Goal: Entertainment & Leisure: Consume media (video, audio)

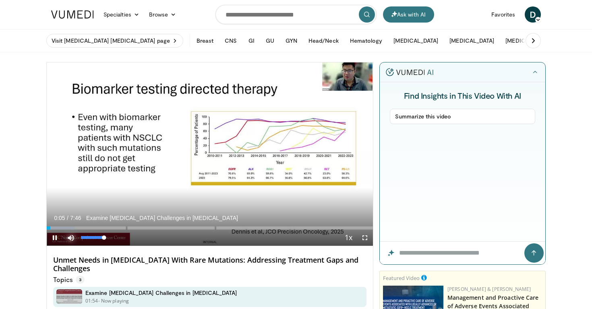
click at [73, 230] on span "Video Player" at bounding box center [71, 238] width 16 height 16
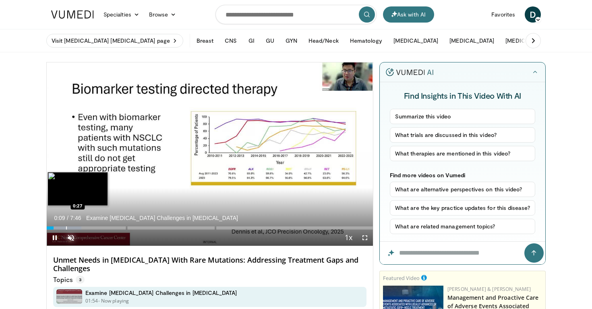
click at [66, 226] on div "Loaded : 10.61% 0:09 0:27" at bounding box center [210, 226] width 326 height 8
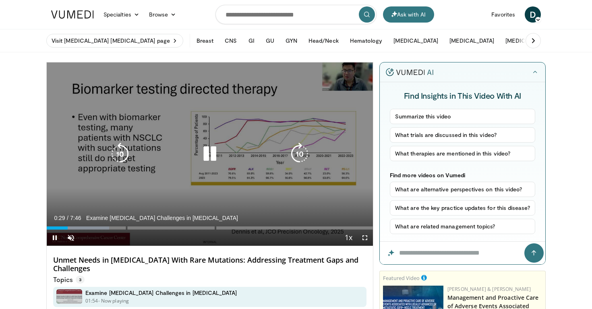
click at [213, 152] on icon "Video Player" at bounding box center [210, 154] width 23 height 23
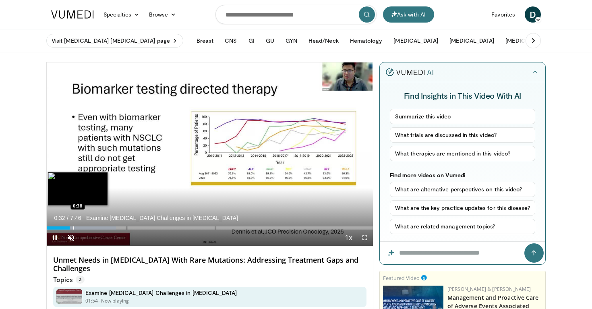
click at [73, 226] on div "Progress Bar" at bounding box center [73, 227] width 1 height 3
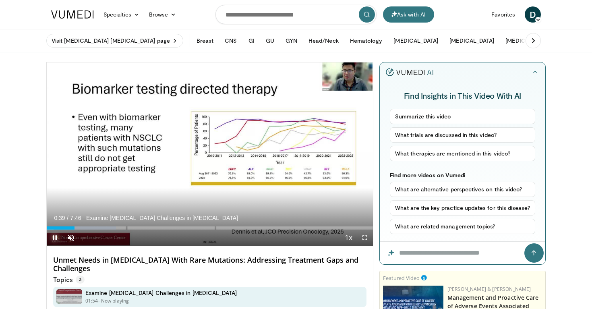
click at [52, 238] on span "Video Player" at bounding box center [55, 238] width 16 height 16
click at [56, 236] on span "Video Player" at bounding box center [55, 238] width 16 height 16
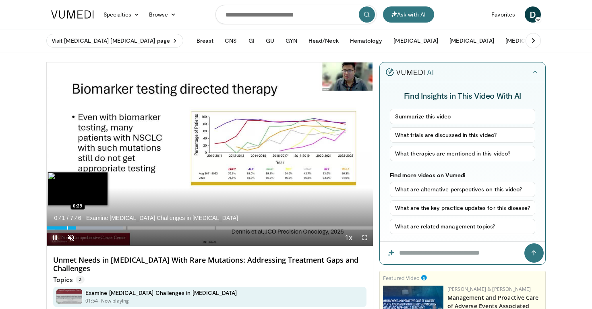
click at [67, 226] on div "Progress Bar" at bounding box center [67, 227] width 1 height 3
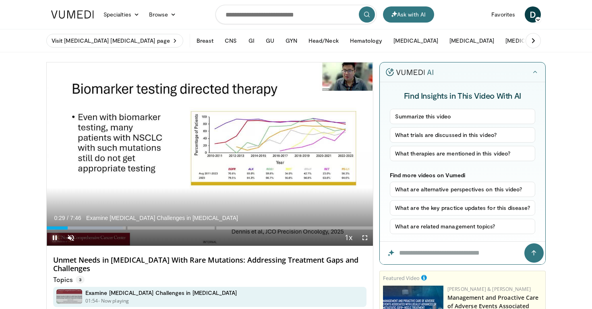
click at [56, 236] on span "Video Player" at bounding box center [55, 238] width 16 height 16
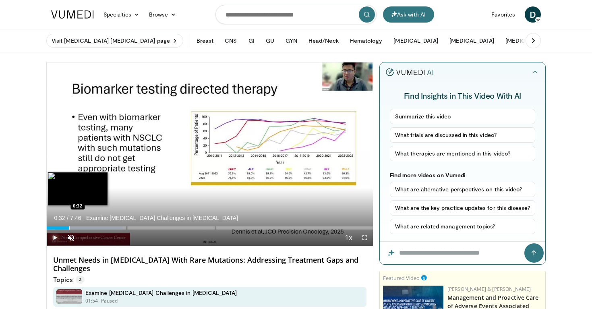
click at [69, 228] on div "Progress Bar" at bounding box center [69, 227] width 1 height 3
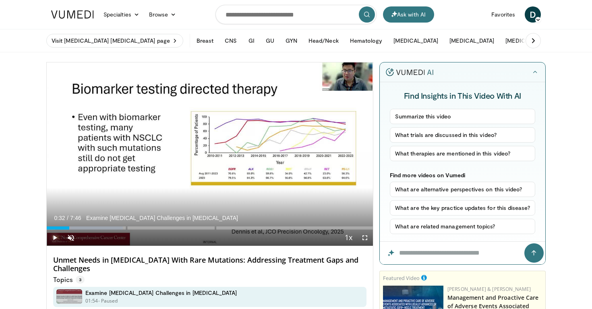
click at [54, 235] on span "Video Player" at bounding box center [55, 238] width 16 height 16
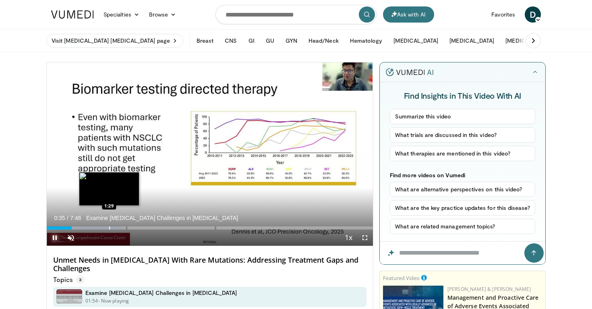
click at [109, 228] on div "Progress Bar" at bounding box center [109, 227] width 1 height 3
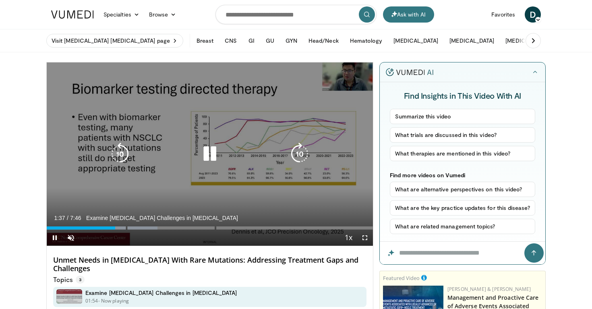
click at [152, 110] on div "10 seconds Tap to unmute" at bounding box center [210, 153] width 326 height 183
click at [209, 153] on icon "Video Player" at bounding box center [210, 154] width 23 height 23
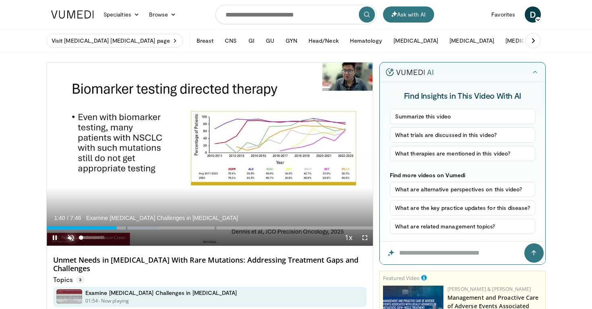
click at [71, 238] on span "Video Player" at bounding box center [71, 238] width 16 height 16
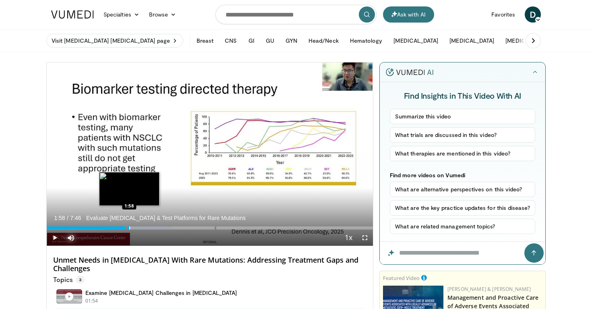
click at [129, 228] on div "Progress Bar" at bounding box center [129, 227] width 1 height 3
click at [133, 228] on div "Loaded : 40.37% 2:03" at bounding box center [210, 227] width 326 height 3
click at [138, 228] on div "Progress Bar" at bounding box center [138, 227] width 1 height 3
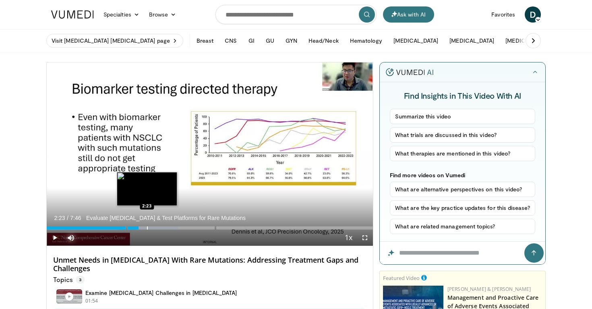
click at [147, 228] on div "Progress Bar" at bounding box center [147, 227] width 1 height 3
click at [153, 228] on div "Progress Bar" at bounding box center [153, 227] width 1 height 3
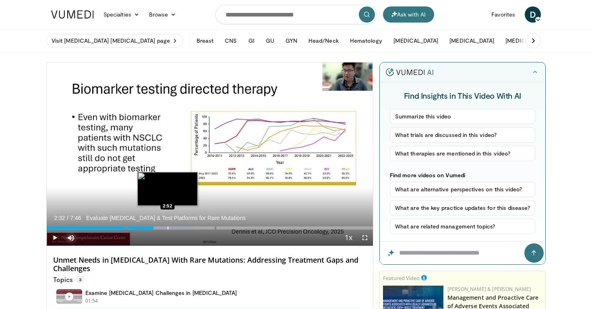
click at [168, 227] on div "Progress Bar" at bounding box center [168, 227] width 1 height 3
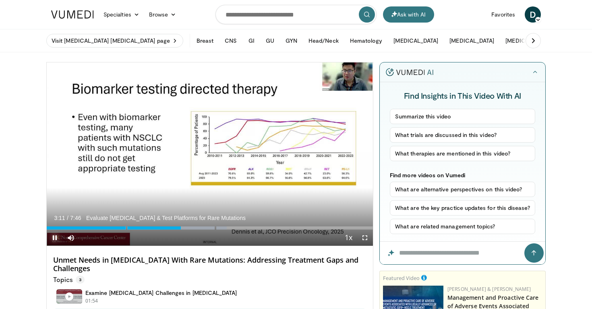
click at [54, 237] on span "Video Player" at bounding box center [55, 238] width 16 height 16
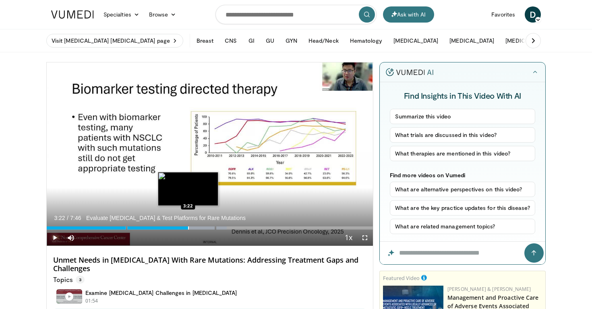
click at [188, 228] on div "Progress Bar" at bounding box center [188, 227] width 1 height 3
click at [193, 226] on div "Loaded : 57.37% 3:29 3:29" at bounding box center [210, 226] width 326 height 8
click at [188, 226] on div "Loaded : 57.85% 3:30 3:22" at bounding box center [210, 226] width 326 height 8
click at [193, 226] on div "Loaded : 59.50% 3:29 3:29" at bounding box center [210, 226] width 326 height 8
click at [201, 227] on div "Loaded : 59.50% 3:40" at bounding box center [210, 227] width 326 height 3
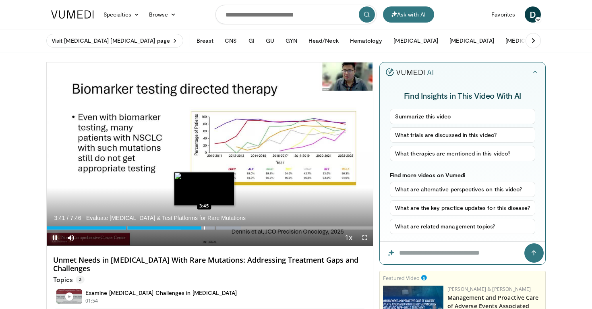
click at [204, 228] on div "Progress Bar" at bounding box center [204, 227] width 1 height 3
click at [207, 228] on div "Progress Bar" at bounding box center [207, 227] width 1 height 3
click at [213, 228] on div "Progress Bar" at bounding box center [213, 227] width 1 height 3
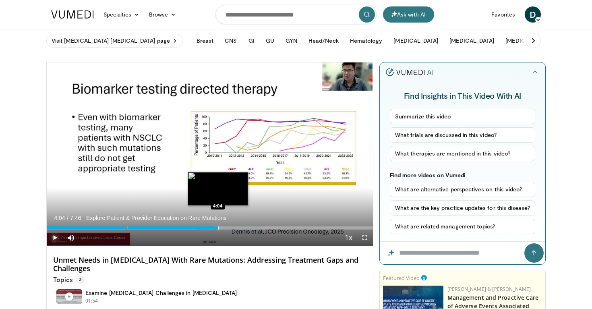
click at [218, 228] on div "Progress Bar" at bounding box center [218, 227] width 1 height 3
click at [222, 227] on div "Progress Bar" at bounding box center [222, 227] width 1 height 3
click at [225, 226] on div "Loaded : 68.00% 4:12 4:14" at bounding box center [210, 226] width 326 height 8
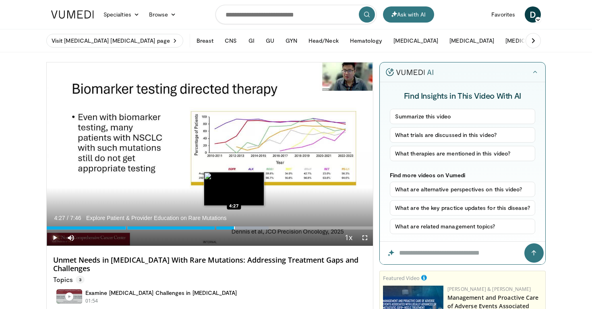
click at [234, 228] on div "Progress Bar" at bounding box center [234, 227] width 1 height 3
click at [241, 228] on div "Progress Bar" at bounding box center [241, 227] width 1 height 3
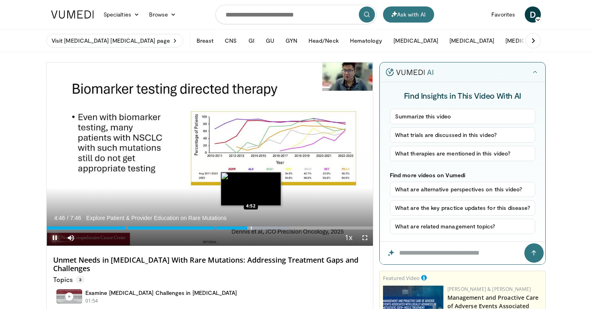
click at [249, 226] on div "Progress Bar" at bounding box center [256, 227] width 66 height 3
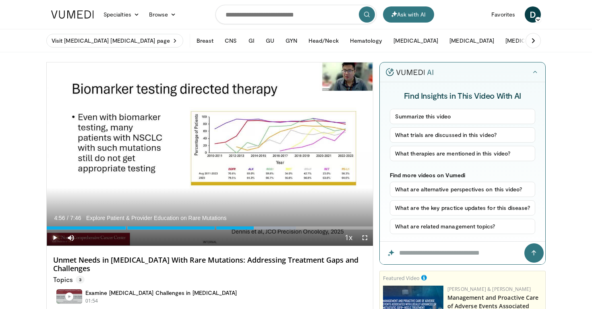
click at [254, 227] on div "Progress Bar" at bounding box center [254, 227] width 1 height 3
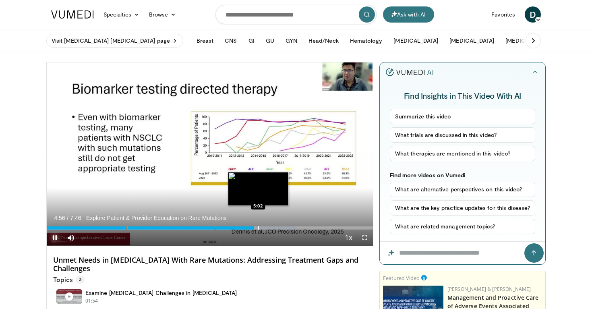
click at [258, 227] on div "Progress Bar" at bounding box center [258, 227] width 1 height 3
click at [262, 227] on div "Progress Bar" at bounding box center [262, 227] width 1 height 3
click at [264, 227] on div "Progress Bar" at bounding box center [264, 227] width 1 height 3
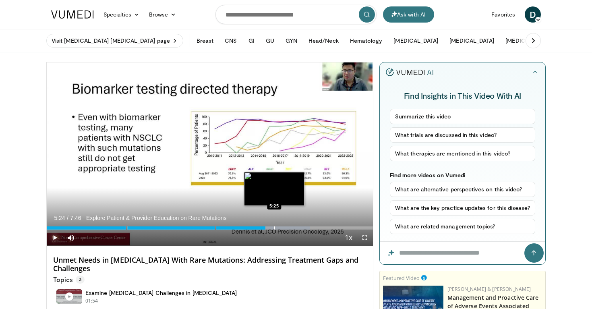
click at [274, 228] on div "Progress Bar" at bounding box center [277, 227] width 66 height 3
click at [279, 227] on div "Progress Bar" at bounding box center [279, 227] width 1 height 3
click at [284, 228] on div "Progress Bar" at bounding box center [284, 227] width 1 height 3
click at [284, 227] on div "Progress Bar" at bounding box center [284, 227] width 1 height 3
click at [280, 227] on div "Progress Bar" at bounding box center [280, 227] width 1 height 3
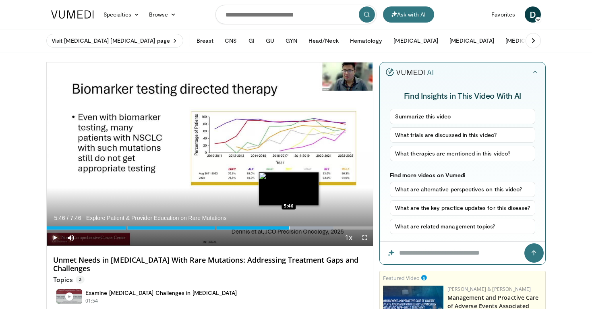
click at [289, 227] on div "Progress Bar" at bounding box center [289, 227] width 1 height 3
click at [292, 228] on div "Progress Bar" at bounding box center [292, 227] width 1 height 3
click at [298, 227] on div "Progress Bar" at bounding box center [298, 227] width 1 height 3
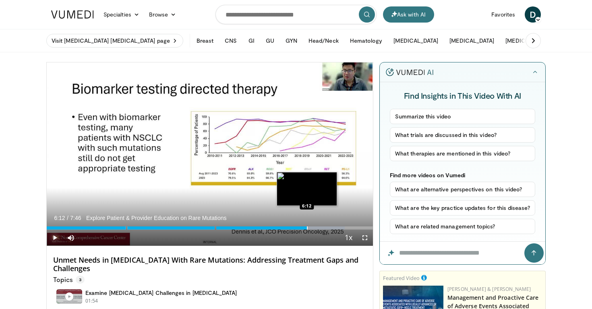
click at [307, 228] on div "Progress Bar" at bounding box center [307, 227] width 1 height 3
click at [313, 228] on div "Progress Bar" at bounding box center [313, 227] width 1 height 3
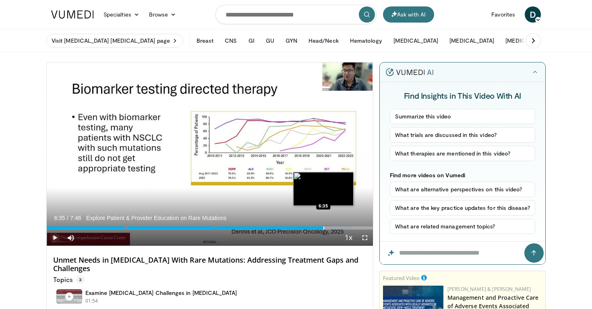
click at [323, 229] on div "Progress Bar" at bounding box center [323, 227] width 1 height 3
click at [333, 229] on div "Progress Bar" at bounding box center [333, 227] width 1 height 3
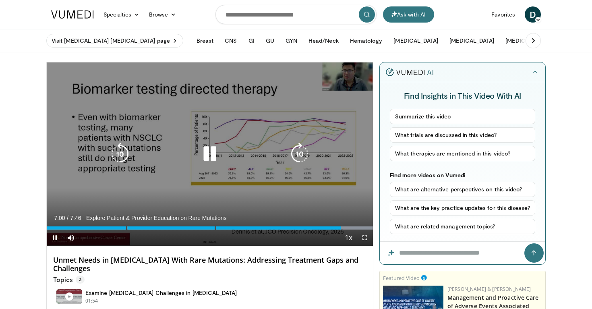
click at [207, 110] on div "10 seconds Tap to unmute" at bounding box center [210, 153] width 326 height 183
